Goal: Task Accomplishment & Management: Use online tool/utility

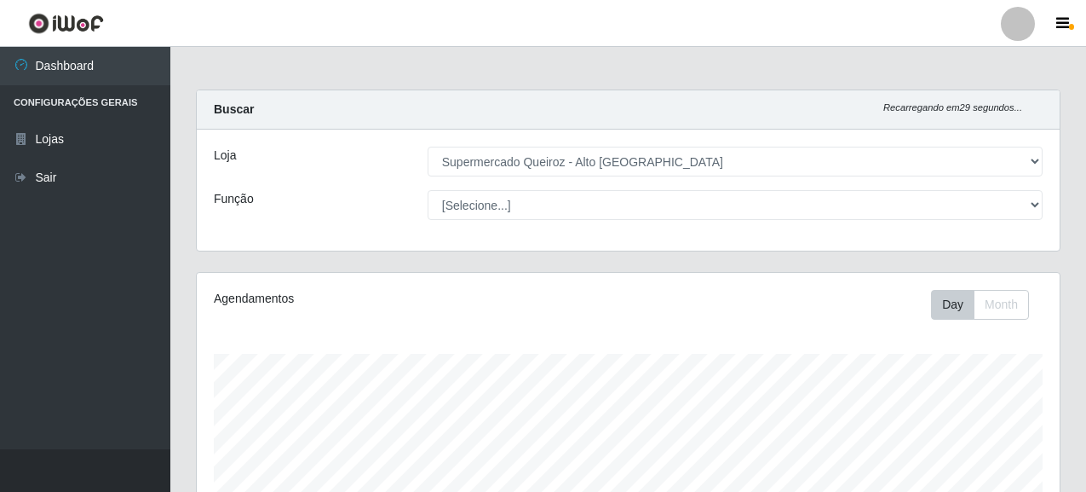
select select "496"
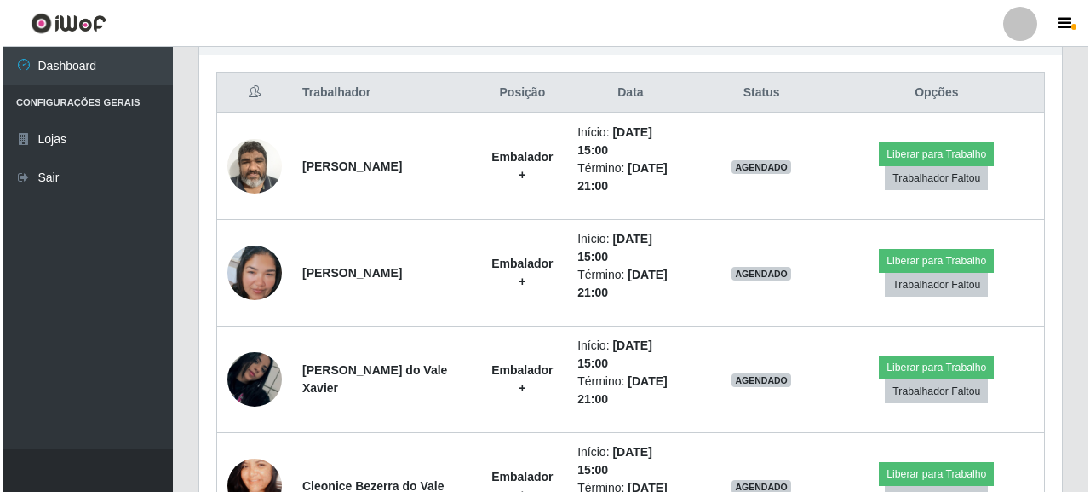
scroll to position [524, 0]
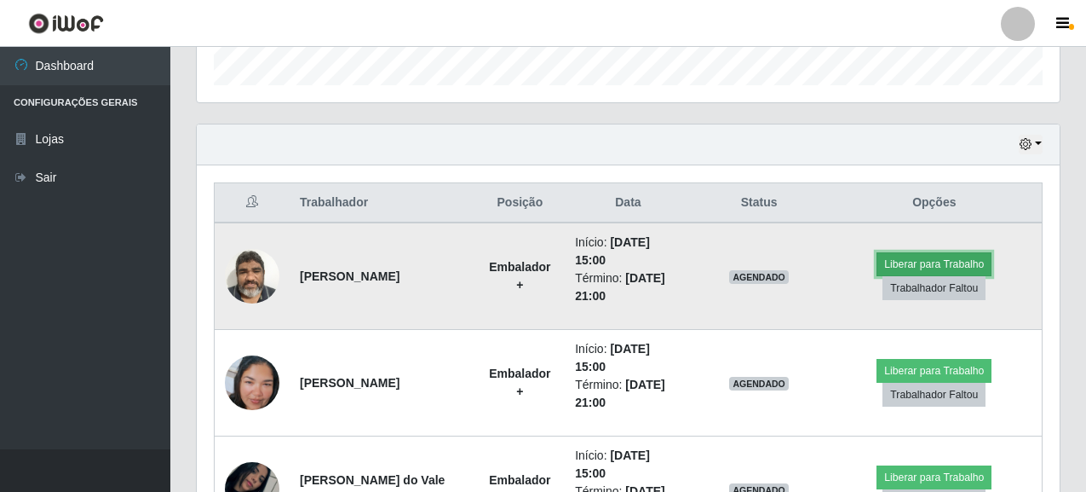
click at [936, 262] on button "Liberar para Trabalho" at bounding box center [934, 264] width 115 height 24
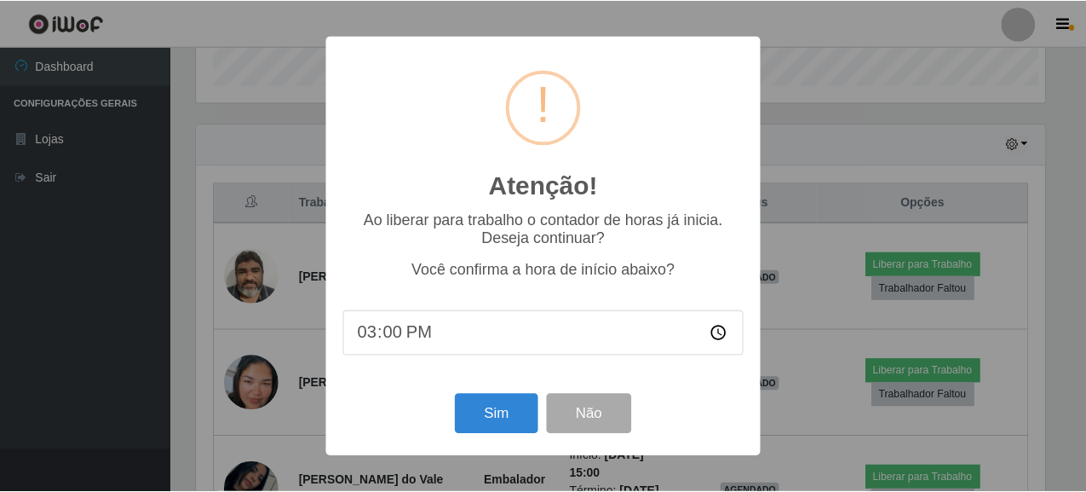
scroll to position [354, 853]
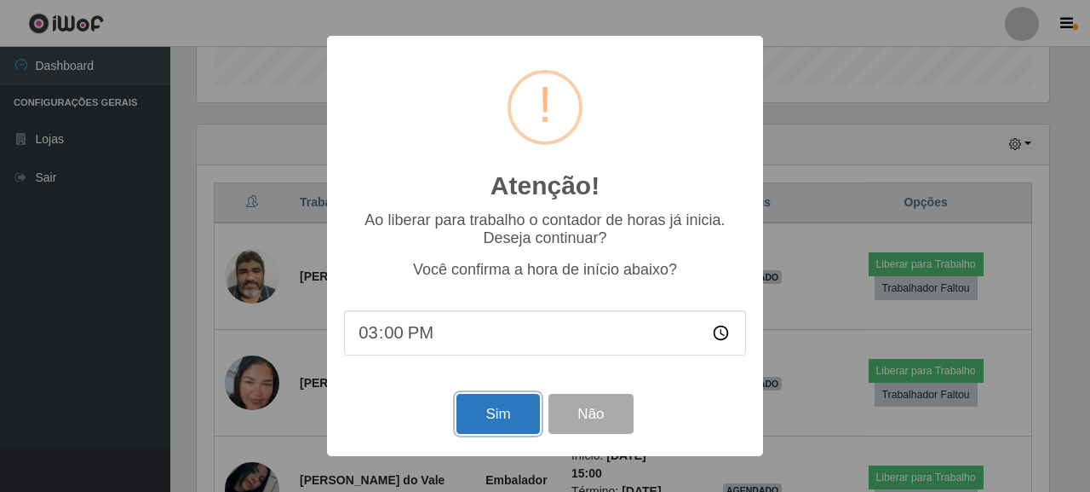
click at [486, 417] on button "Sim" at bounding box center [498, 414] width 83 height 40
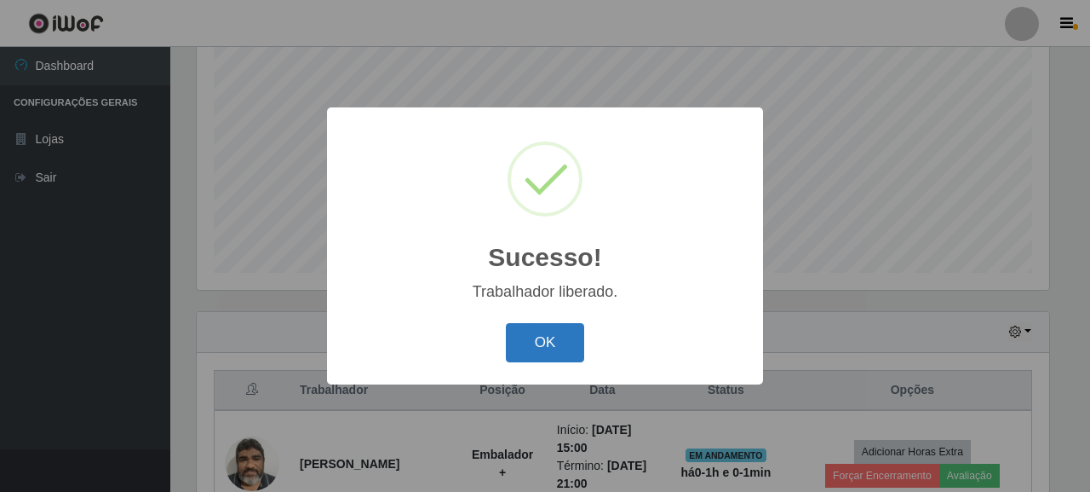
click at [555, 342] on button "OK" at bounding box center [545, 343] width 79 height 40
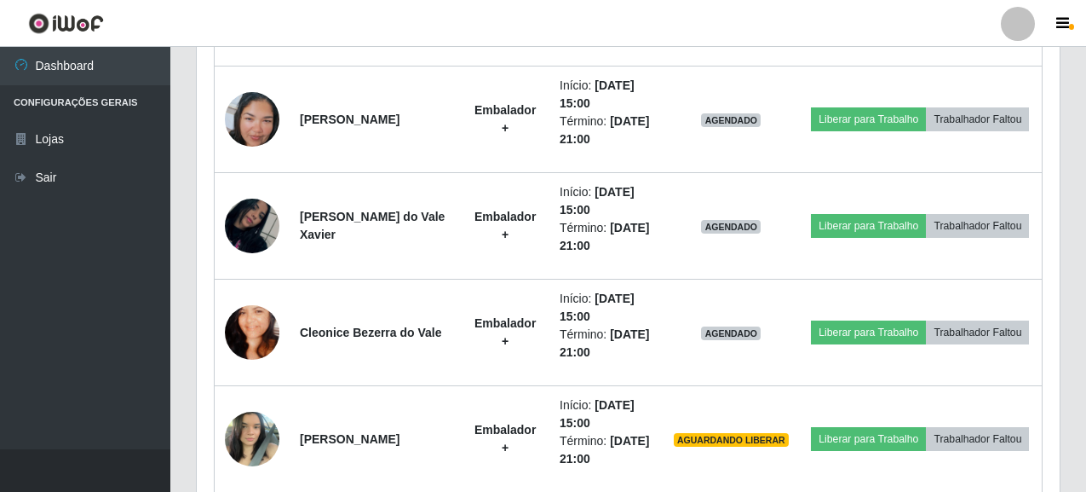
scroll to position [848, 0]
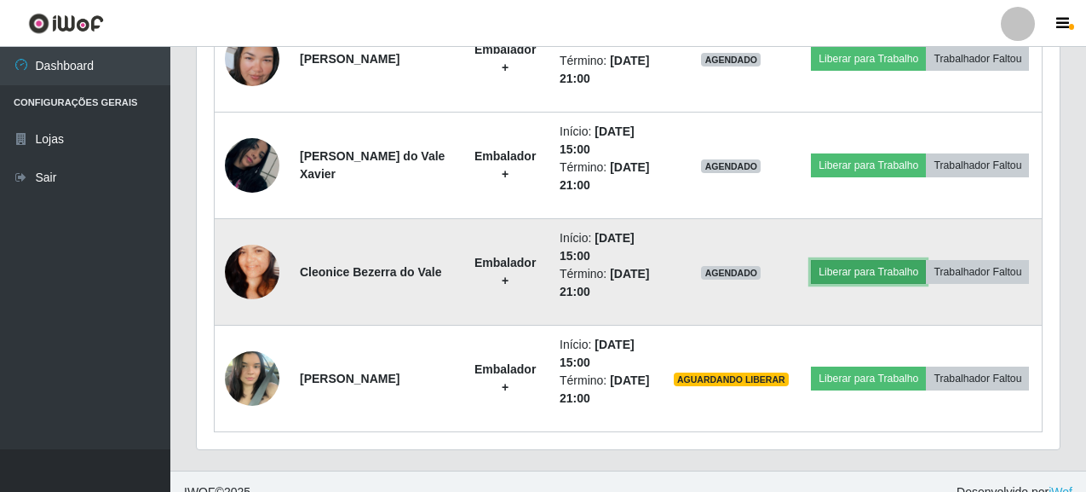
click at [866, 269] on button "Liberar para Trabalho" at bounding box center [868, 272] width 115 height 24
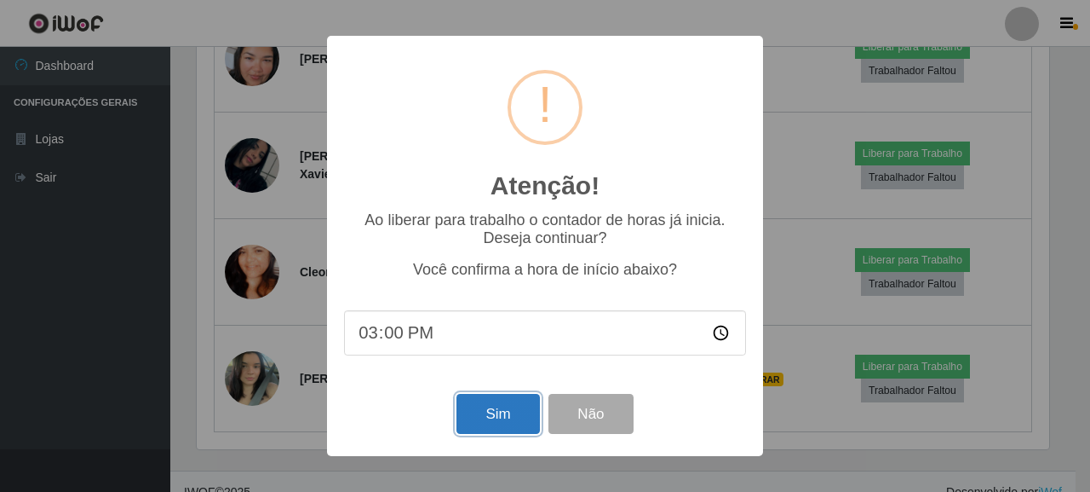
click at [495, 416] on button "Sim" at bounding box center [498, 414] width 83 height 40
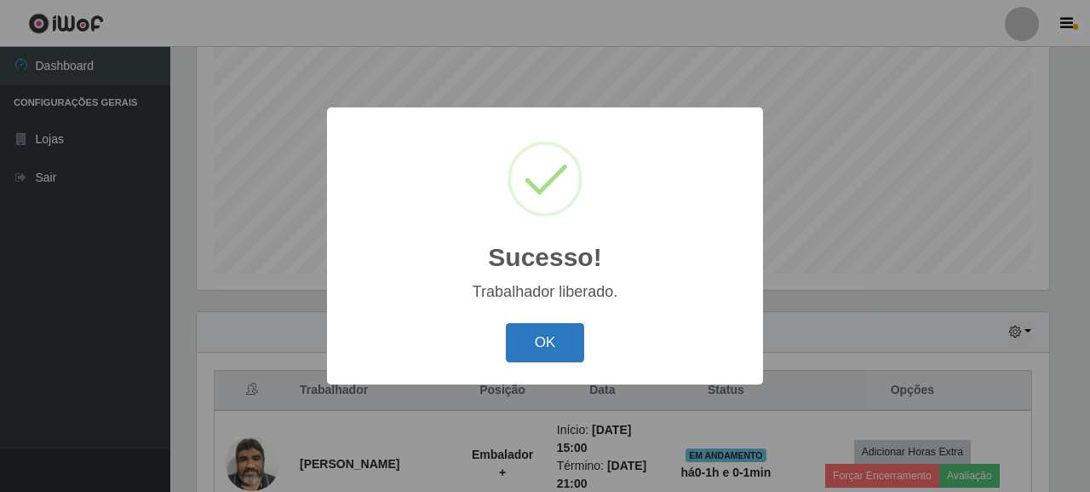
click at [572, 352] on button "OK" at bounding box center [545, 343] width 79 height 40
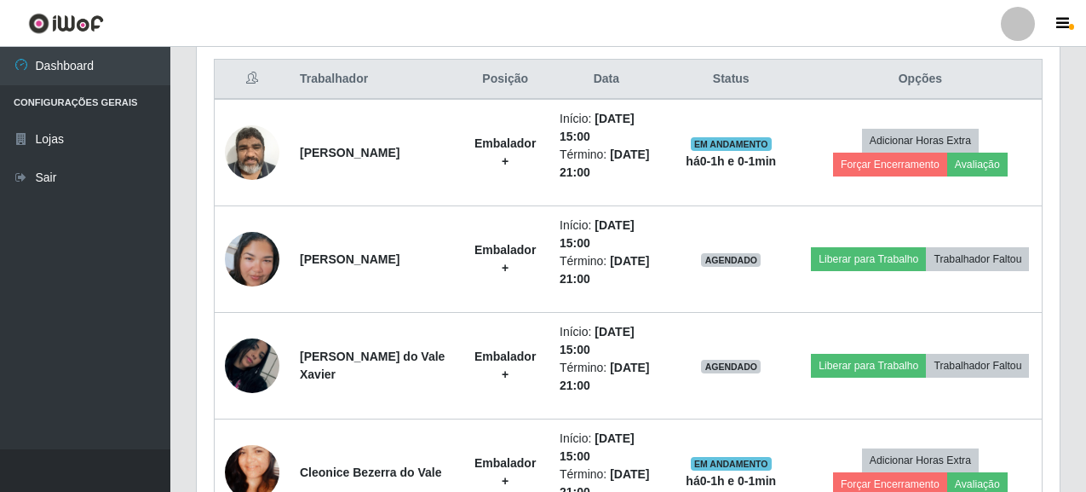
scroll to position [677, 0]
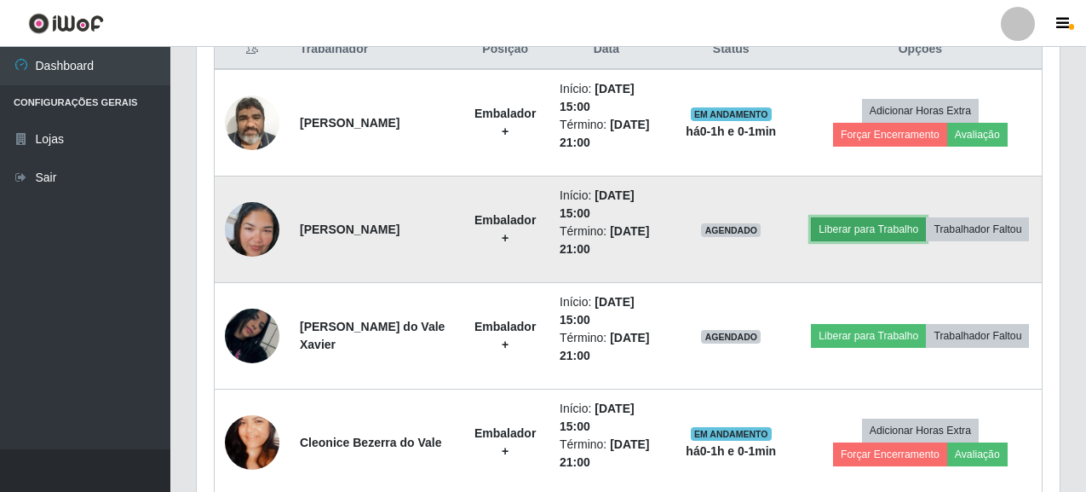
click at [868, 233] on button "Liberar para Trabalho" at bounding box center [868, 229] width 115 height 24
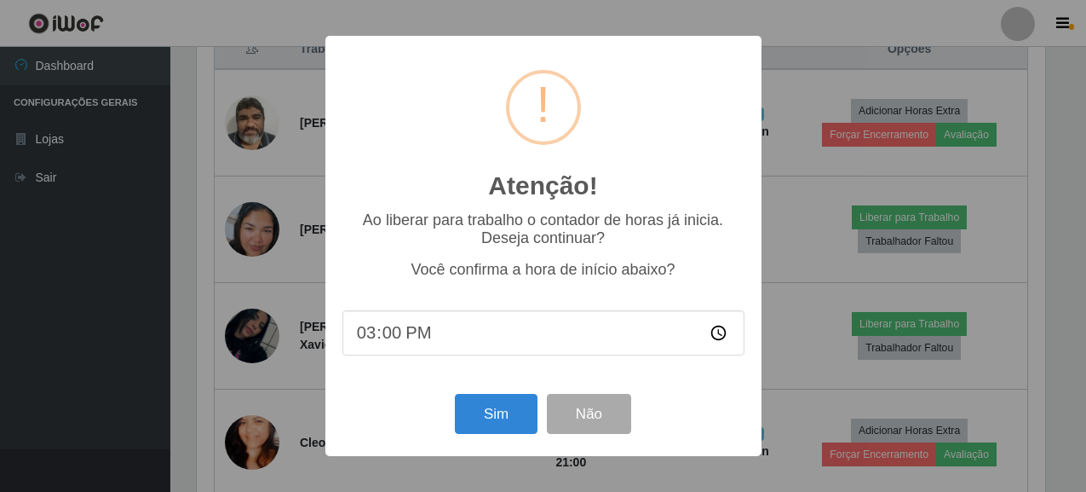
scroll to position [354, 853]
click at [487, 419] on button "Sim" at bounding box center [498, 414] width 83 height 40
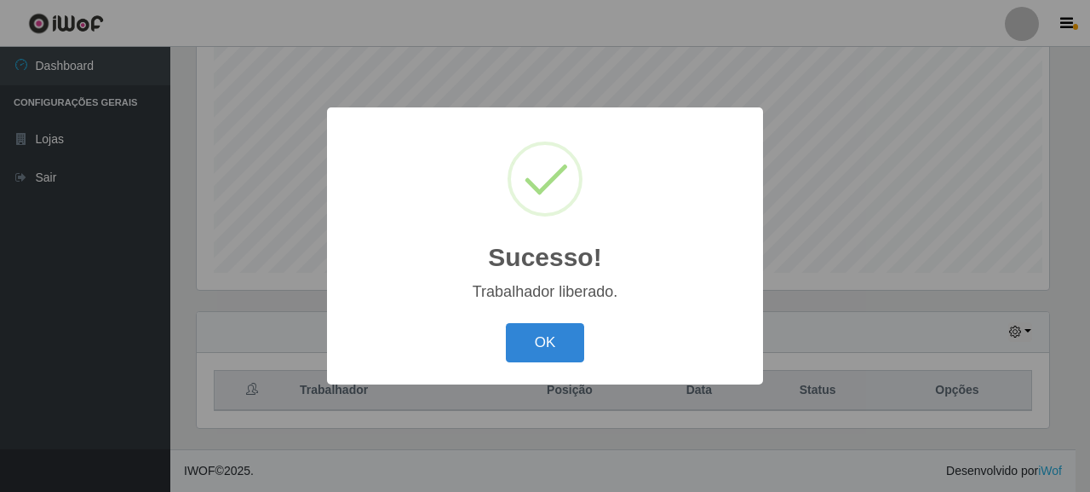
scroll to position [0, 0]
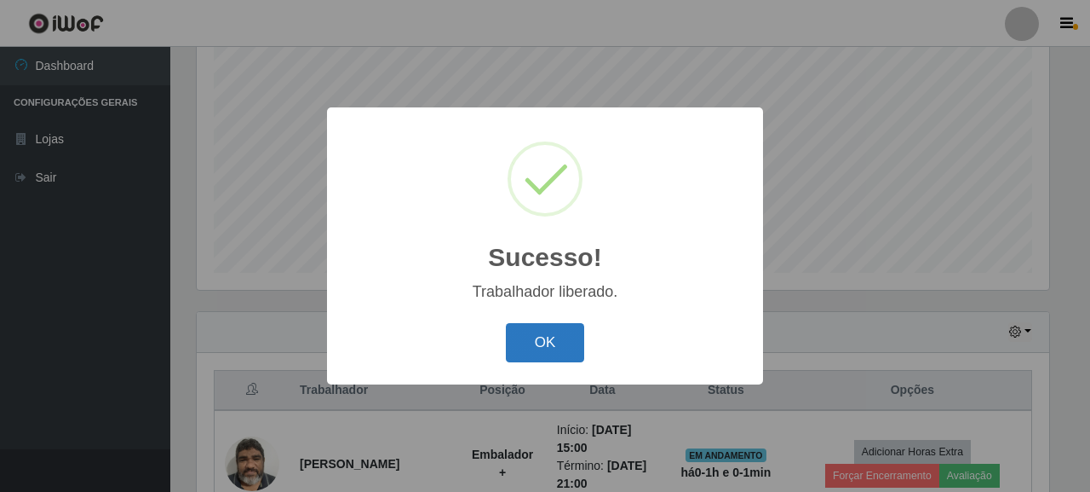
click at [548, 351] on button "OK" at bounding box center [545, 343] width 79 height 40
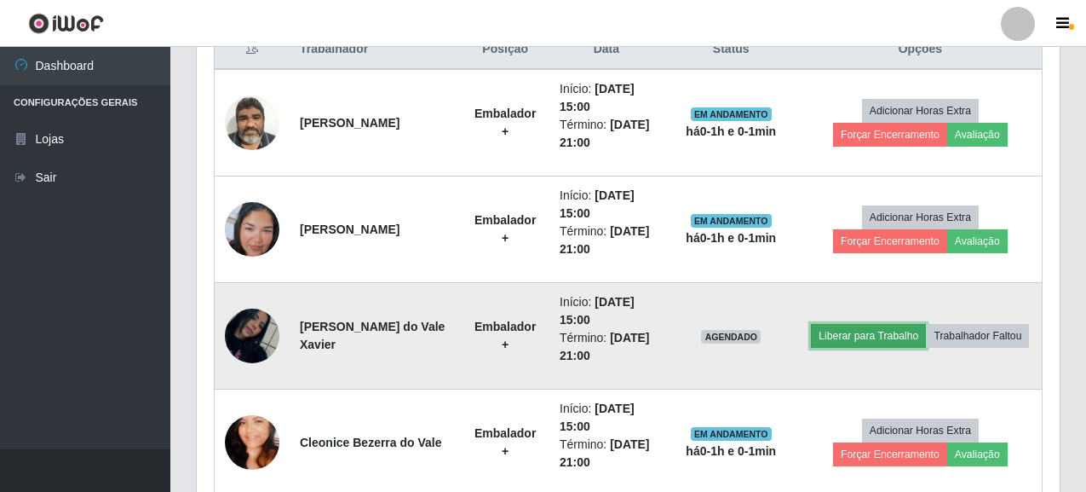
click at [869, 333] on button "Liberar para Trabalho" at bounding box center [868, 336] width 115 height 24
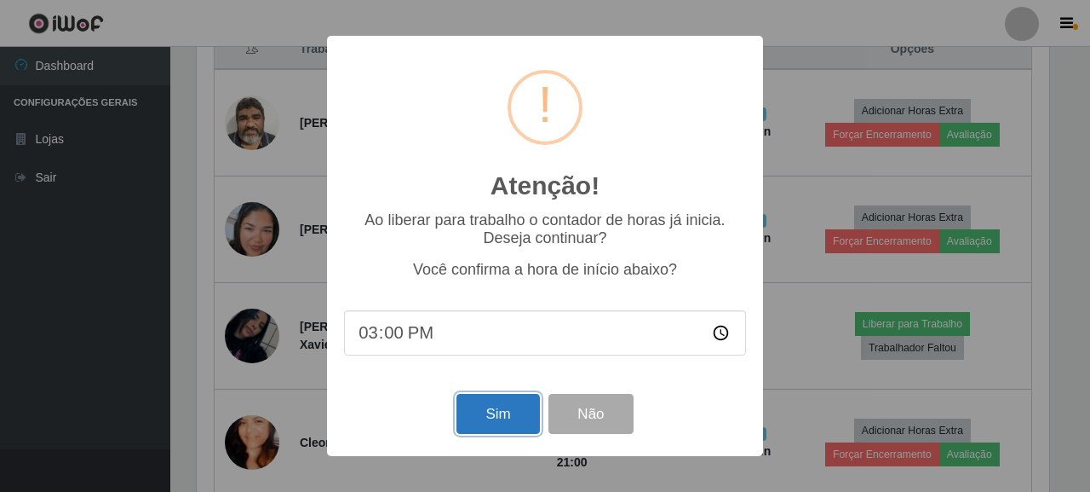
click at [509, 418] on button "Sim" at bounding box center [498, 414] width 83 height 40
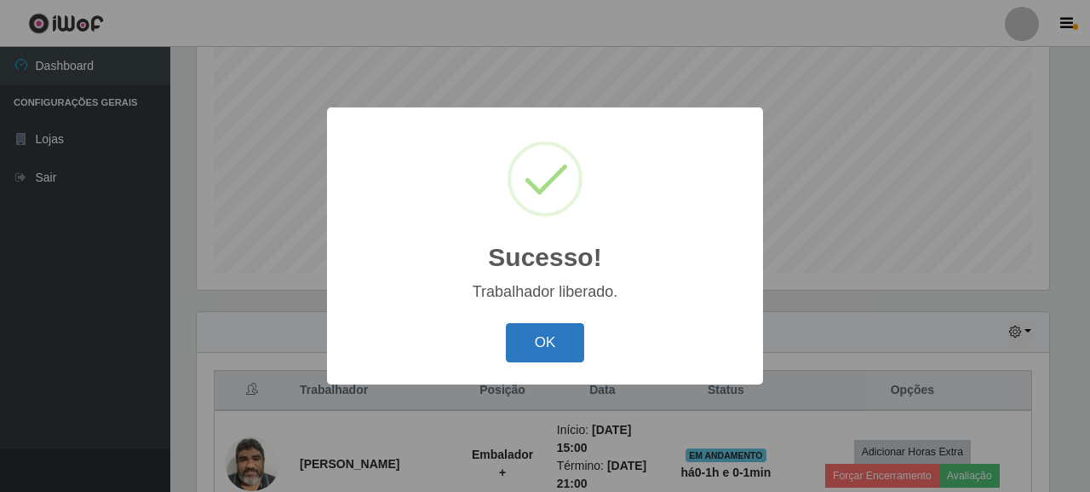
click at [560, 343] on button "OK" at bounding box center [545, 343] width 79 height 40
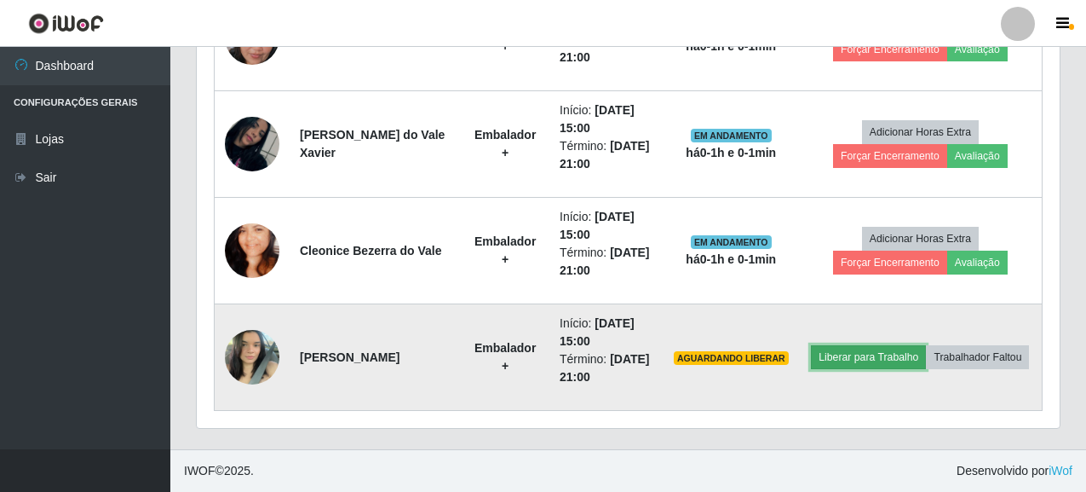
click at [884, 360] on button "Liberar para Trabalho" at bounding box center [868, 357] width 115 height 24
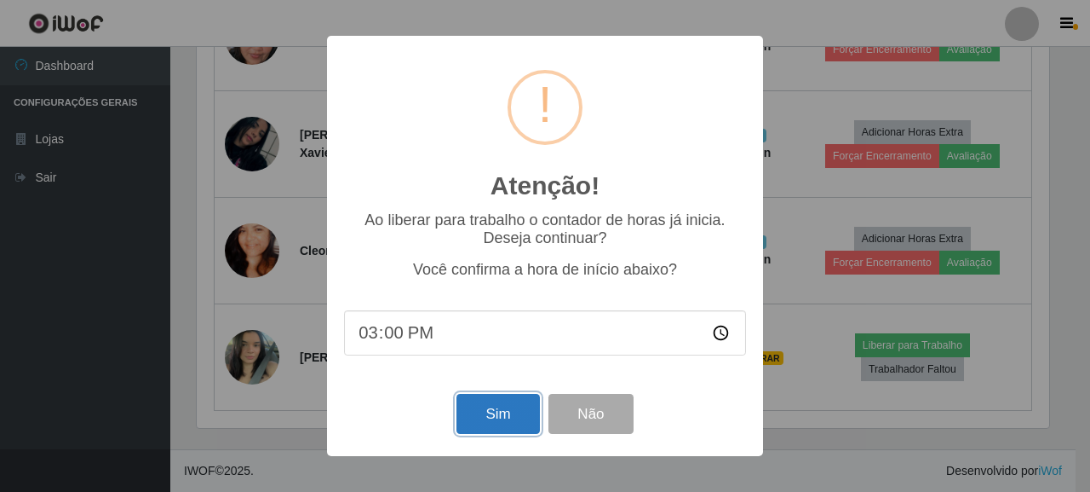
click at [490, 421] on button "Sim" at bounding box center [498, 414] width 83 height 40
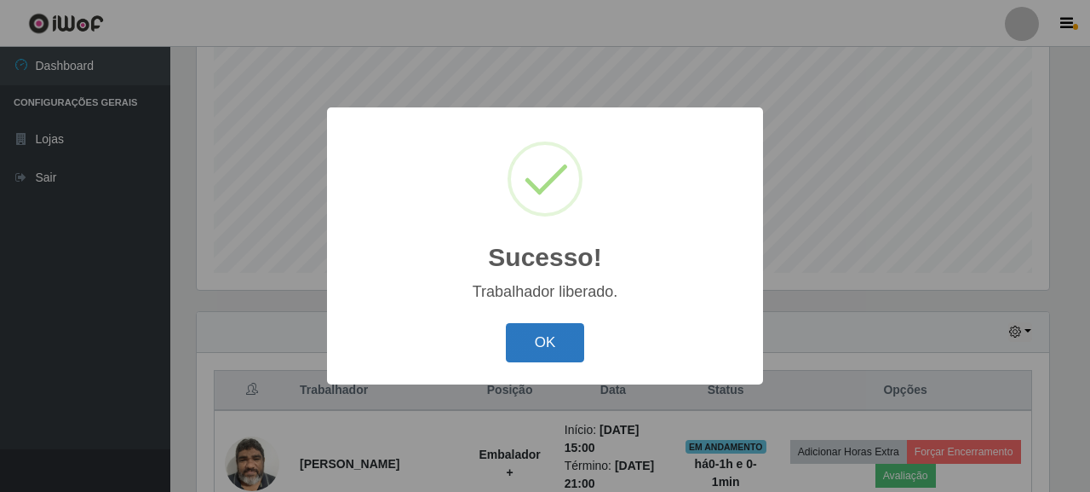
click at [543, 347] on button "OK" at bounding box center [545, 343] width 79 height 40
